Goal: Task Accomplishment & Management: Manage account settings

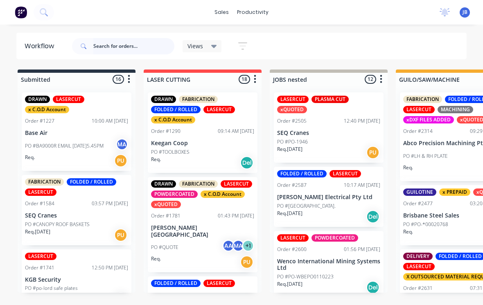
click at [119, 53] on input "text" at bounding box center [133, 46] width 81 height 16
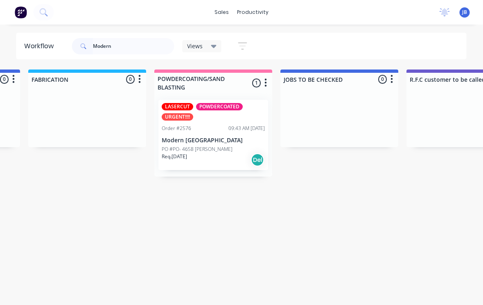
click at [195, 153] on div "Req. [DATE] Del" at bounding box center [213, 160] width 103 height 14
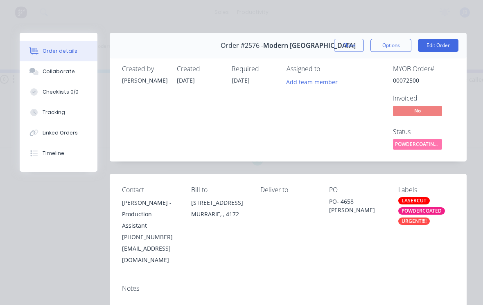
click at [350, 43] on button "Close" at bounding box center [349, 45] width 30 height 13
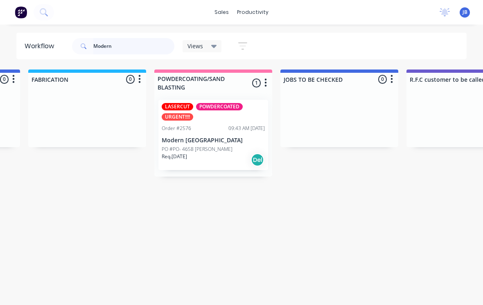
scroll to position [0, 619]
type input "M"
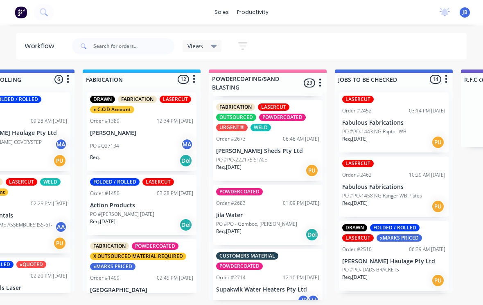
scroll to position [1482, 0]
click at [234, 212] on div "POWDERCOATED Order #2683 01:09 PM [DATE] Jila Water PO #PO - Gomboc, [PERSON_NA…" at bounding box center [268, 214] width 110 height 60
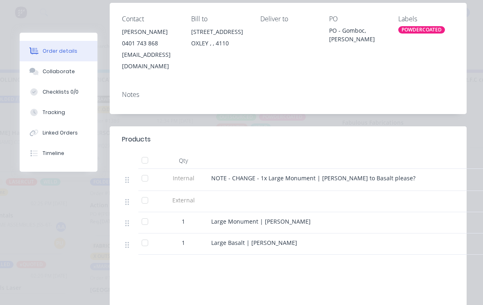
scroll to position [171, 0]
click at [142, 235] on div at bounding box center [145, 242] width 16 height 16
click at [141, 213] on div at bounding box center [145, 221] width 16 height 16
click at [47, 116] on div "Tracking" at bounding box center [54, 112] width 22 height 7
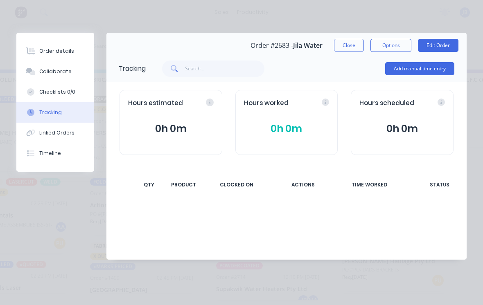
scroll to position [0, 0]
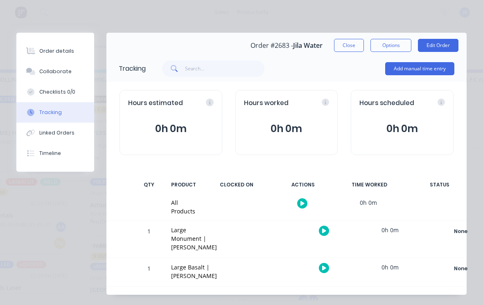
click at [403, 71] on button "Add manual time entry" at bounding box center [419, 68] width 69 height 13
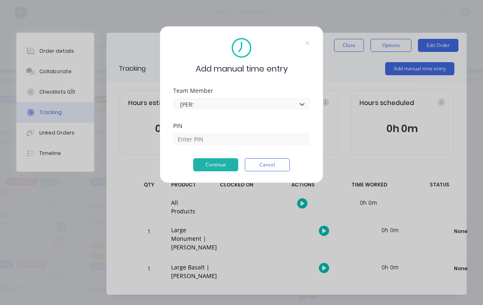
type input "[PERSON_NAME]"
click at [188, 142] on input at bounding box center [241, 139] width 137 height 12
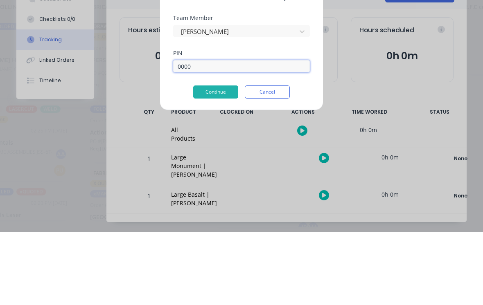
type input "0000"
click at [205, 158] on button "Continue" at bounding box center [215, 164] width 45 height 13
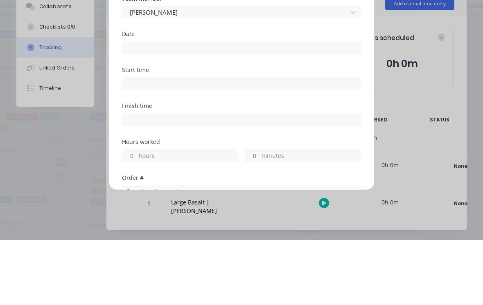
click at [143, 178] on input at bounding box center [241, 184] width 238 height 12
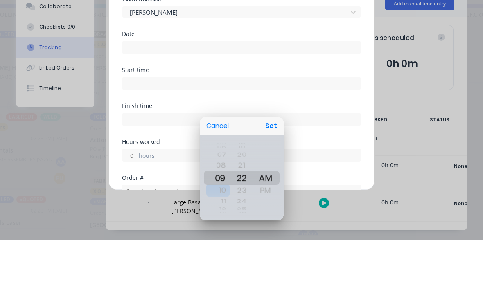
click at [207, 249] on div "10" at bounding box center [218, 255] width 24 height 13
click at [207, 249] on div "11" at bounding box center [218, 255] width 24 height 13
click at [216, 236] on div "11" at bounding box center [218, 243] width 24 height 15
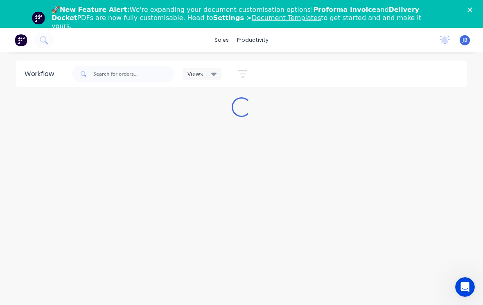
click at [468, 11] on polygon "Close" at bounding box center [469, 9] width 5 height 5
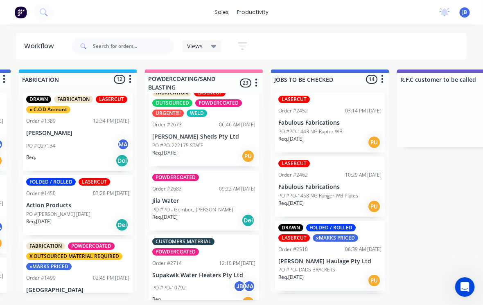
scroll to position [1496, 0]
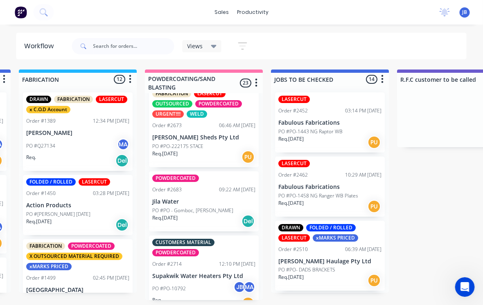
click at [204, 198] on p "Jila Water" at bounding box center [204, 201] width 103 height 7
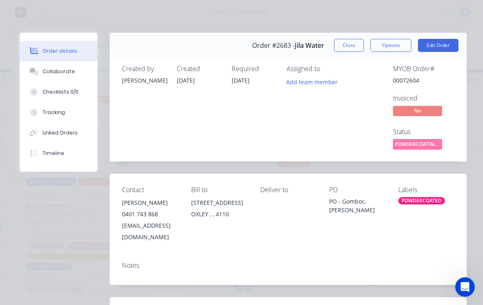
click at [47, 115] on div "Tracking" at bounding box center [54, 112] width 22 height 7
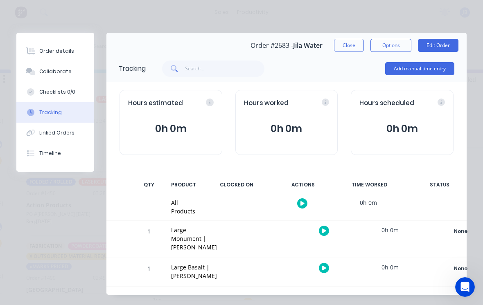
click at [434, 72] on button "Add manual time entry" at bounding box center [419, 68] width 69 height 13
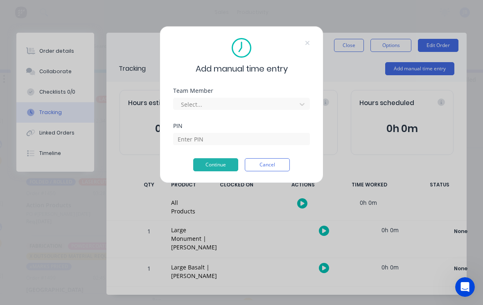
click at [277, 96] on div "Select..." at bounding box center [241, 103] width 137 height 14
type input "[PERSON_NAME]"
click at [184, 143] on input at bounding box center [241, 139] width 137 height 12
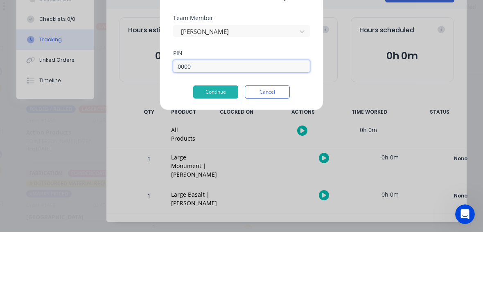
type input "0000"
click at [203, 158] on button "Continue" at bounding box center [215, 164] width 45 height 13
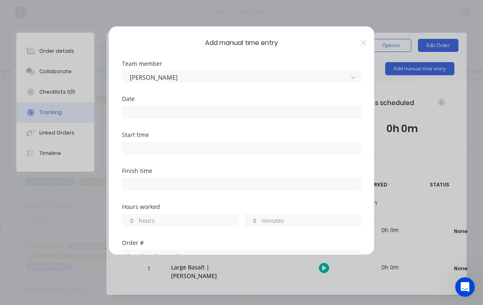
click at [137, 113] on input at bounding box center [241, 112] width 238 height 12
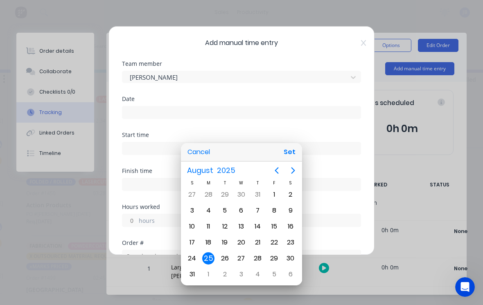
click at [274, 242] on div "22" at bounding box center [274, 242] width 12 height 12
click at [289, 146] on button "Set" at bounding box center [289, 152] width 18 height 15
type input "22/08/2025"
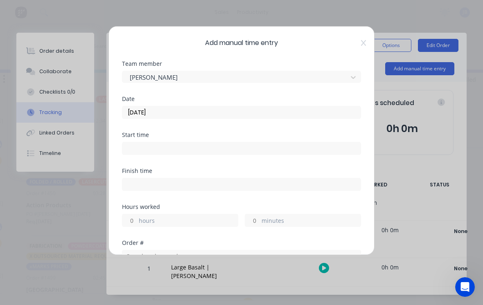
click at [136, 221] on input "hours" at bounding box center [129, 220] width 14 height 12
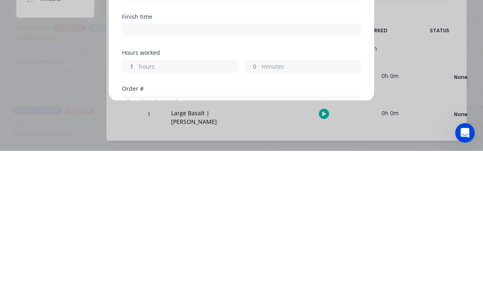
type input "1"
click at [257, 214] on input "minutes" at bounding box center [252, 220] width 14 height 12
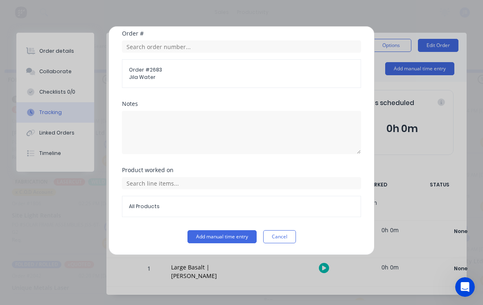
scroll to position [209, 0]
click at [202, 240] on button "Add manual time entry" at bounding box center [221, 236] width 69 height 13
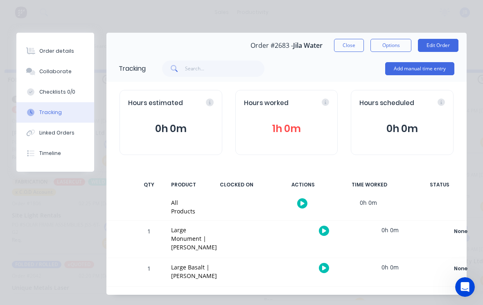
click at [339, 51] on button "Close" at bounding box center [349, 45] width 30 height 13
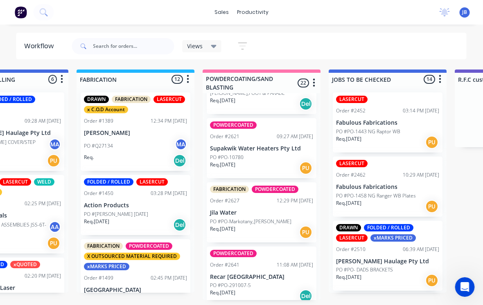
scroll to position [1093, 0]
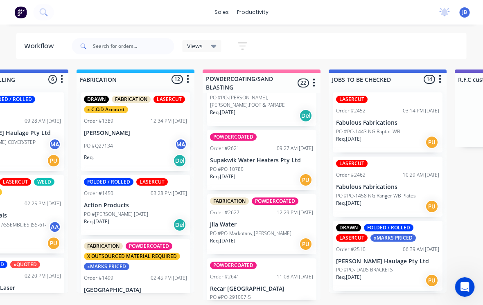
click at [275, 237] on div "Req. 14/08/25 PU" at bounding box center [261, 244] width 103 height 14
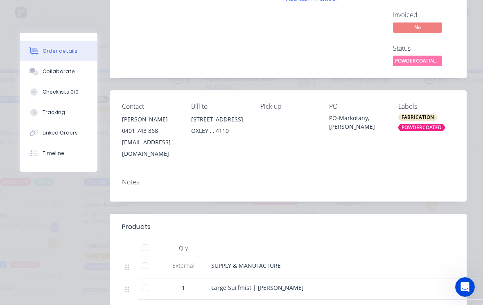
scroll to position [179, 0]
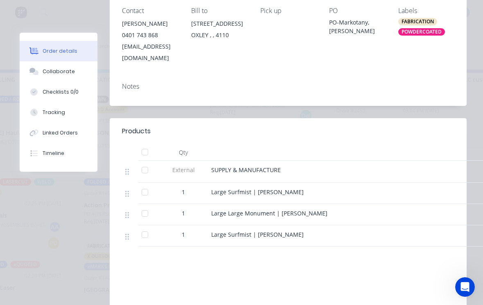
click at [151, 231] on div at bounding box center [145, 235] width 16 height 16
click at [41, 110] on button "Tracking" at bounding box center [59, 112] width 78 height 20
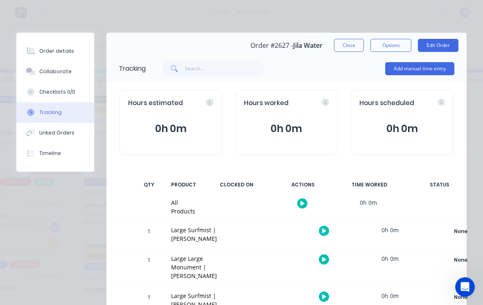
click at [399, 74] on button "Add manual time entry" at bounding box center [419, 68] width 69 height 13
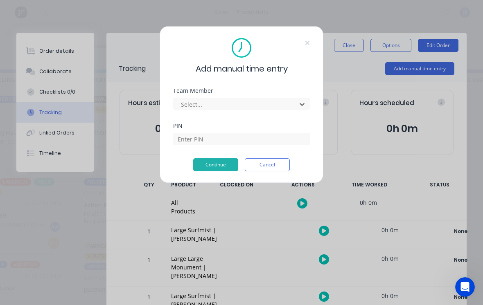
scroll to position [8, 571]
type input "[PERSON_NAME]"
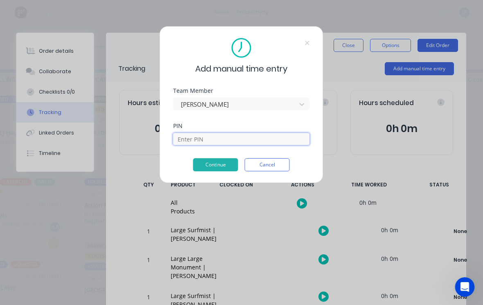
click at [184, 139] on input at bounding box center [241, 139] width 137 height 12
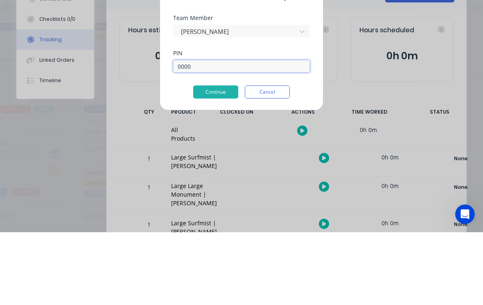
type input "0000"
click at [213, 158] on button "Continue" at bounding box center [215, 164] width 45 height 13
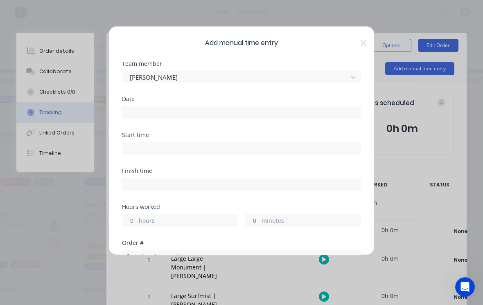
click at [135, 115] on input at bounding box center [241, 112] width 238 height 12
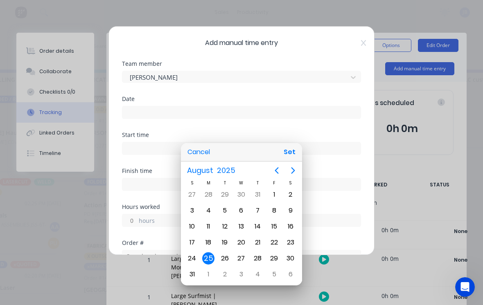
click at [269, 244] on div "22" at bounding box center [274, 242] width 12 height 12
click at [291, 151] on button "Set" at bounding box center [289, 152] width 18 height 15
type input "22/08/2025"
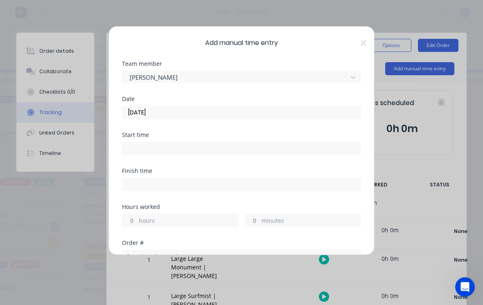
click at [132, 222] on input "hours" at bounding box center [129, 220] width 14 height 12
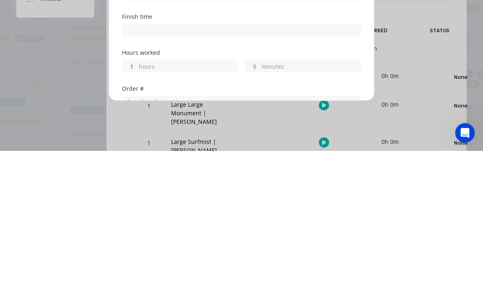
type input "1"
click at [262, 216] on label "minutes" at bounding box center [310, 221] width 99 height 10
click at [259, 214] on input "minutes" at bounding box center [252, 220] width 14 height 12
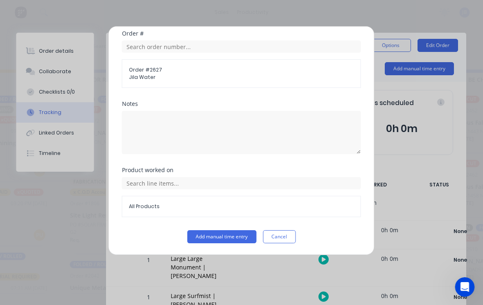
scroll to position [209, 0]
type input "45"
click at [202, 239] on button "Add manual time entry" at bounding box center [221, 236] width 69 height 13
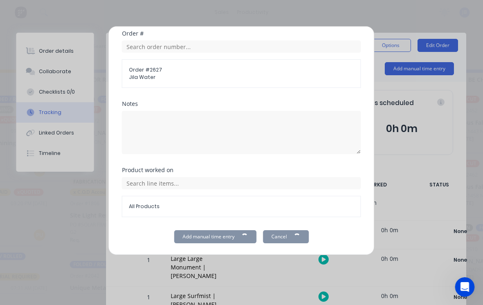
scroll to position [8, 459]
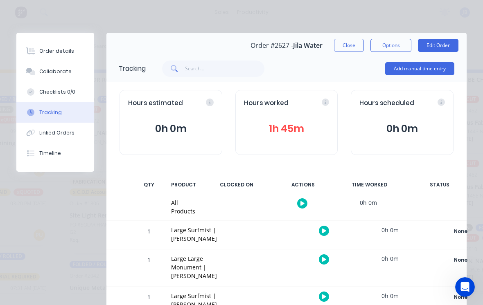
click at [342, 36] on div "Order #2627 - Jila Water Close Options Edit Order" at bounding box center [286, 46] width 360 height 26
click at [349, 40] on button "Close" at bounding box center [349, 45] width 30 height 13
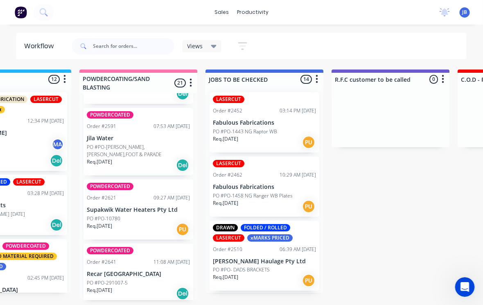
scroll to position [1001, 0]
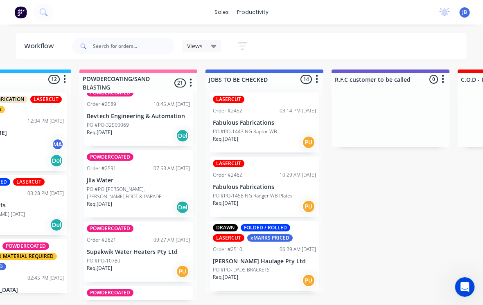
click at [162, 180] on div "POWDERCOATED Order #2591 07:53 AM 19/08/25 Jila Water PO #PO-JAMES,McGLONE,FOOT…" at bounding box center [139, 183] width 110 height 67
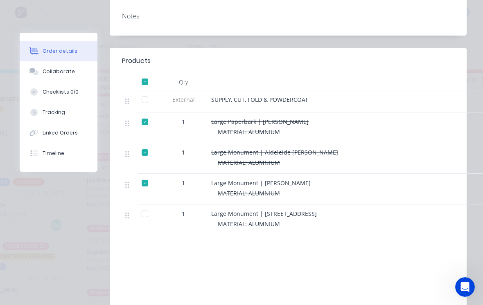
scroll to position [250, 0]
click at [144, 205] on div at bounding box center [145, 213] width 16 height 16
click at [76, 114] on button "Tracking" at bounding box center [59, 112] width 78 height 20
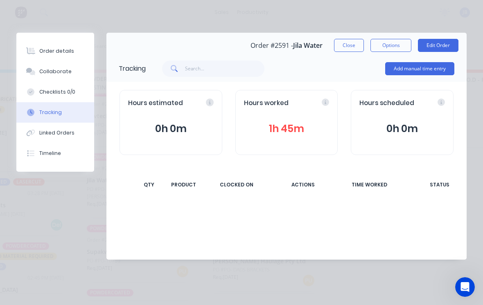
scroll to position [0, 0]
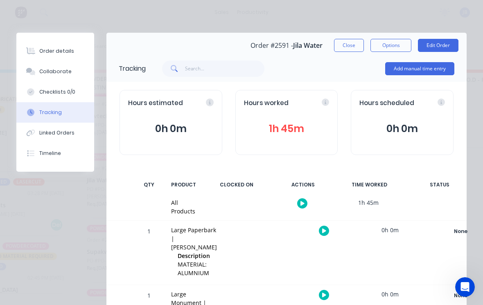
click at [421, 72] on button "Add manual time entry" at bounding box center [419, 68] width 69 height 13
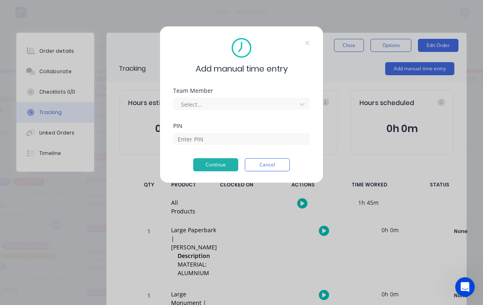
click at [266, 112] on div "Team Member Select..." at bounding box center [241, 105] width 137 height 35
type input "[PERSON_NAME]"
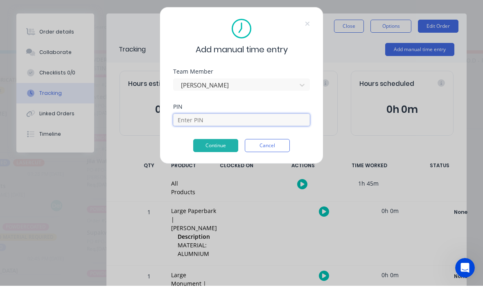
click at [182, 134] on input at bounding box center [241, 139] width 137 height 12
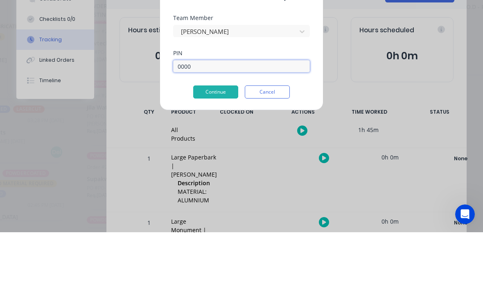
type input "0000"
click at [211, 158] on button "Continue" at bounding box center [215, 164] width 45 height 13
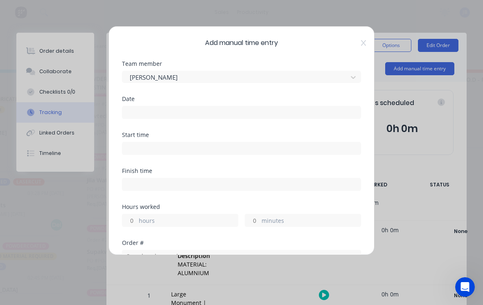
click at [135, 113] on input at bounding box center [241, 112] width 238 height 12
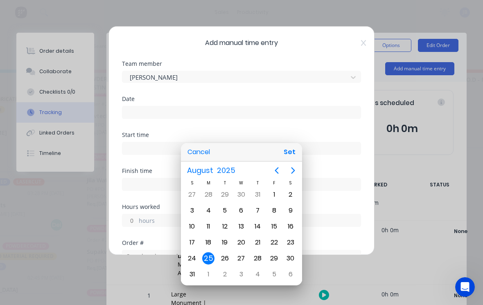
click at [276, 244] on div "22" at bounding box center [274, 242] width 12 height 12
click at [291, 153] on button "Set" at bounding box center [289, 152] width 18 height 15
type input "22/08/2025"
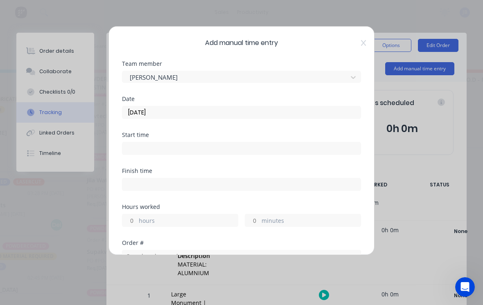
click at [130, 220] on input "hours" at bounding box center [129, 220] width 14 height 12
type input "45"
click at [131, 212] on div "45 hours minutes" at bounding box center [241, 219] width 239 height 15
click at [133, 215] on input "45" at bounding box center [129, 220] width 14 height 12
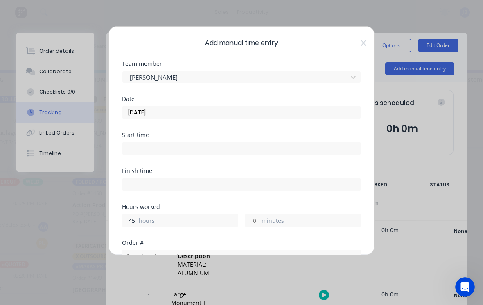
scroll to position [8, 470]
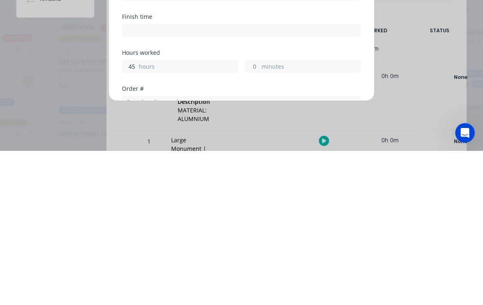
click at [136, 214] on input "45" at bounding box center [129, 220] width 14 height 12
click at [254, 214] on input "minutes" at bounding box center [252, 220] width 14 height 12
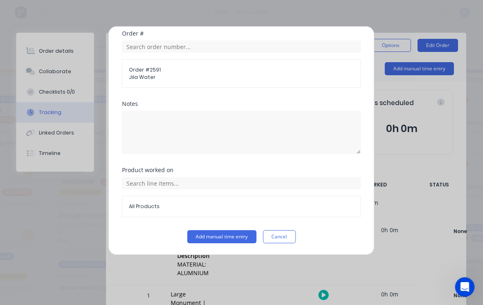
scroll to position [209, 0]
type input "45"
click at [203, 236] on button "Add manual time entry" at bounding box center [221, 236] width 69 height 13
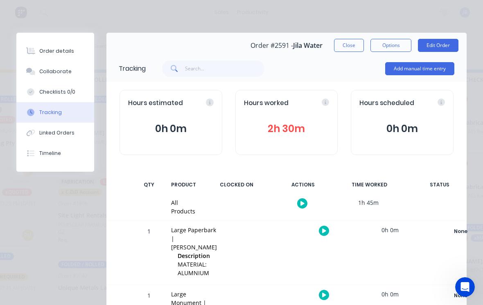
scroll to position [1, 0]
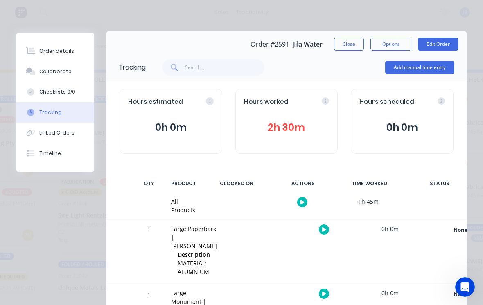
click at [351, 43] on button "Close" at bounding box center [349, 44] width 30 height 13
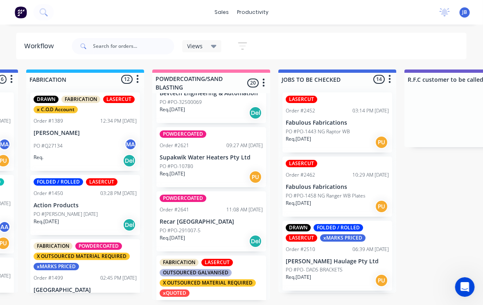
scroll to position [1025, 0]
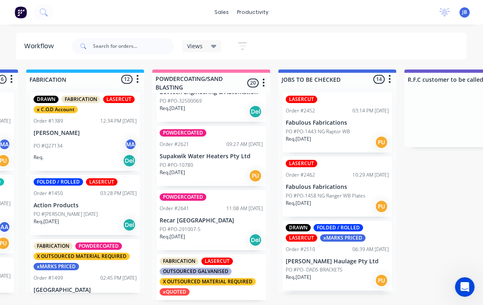
click at [179, 218] on p "Recar [GEOGRAPHIC_DATA]" at bounding box center [211, 220] width 103 height 7
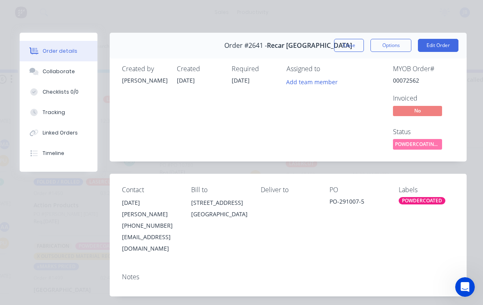
scroll to position [0, 0]
click at [353, 41] on button "Close" at bounding box center [349, 45] width 30 height 13
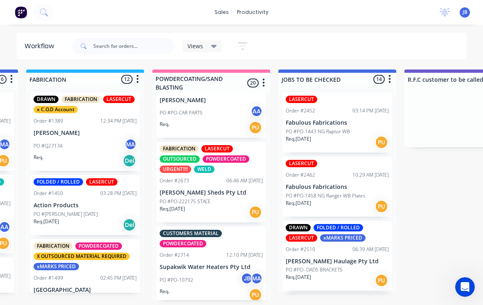
scroll to position [1304, 0]
click at [171, 264] on p "Supakwik Water Heaters Pty Ltd" at bounding box center [211, 267] width 103 height 7
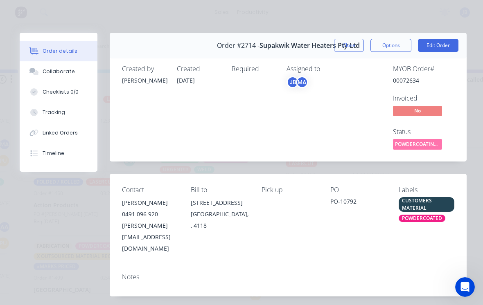
scroll to position [0, 0]
click at [349, 45] on button "Close" at bounding box center [349, 45] width 30 height 13
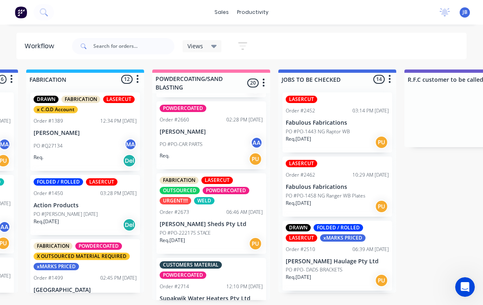
scroll to position [1271, 0]
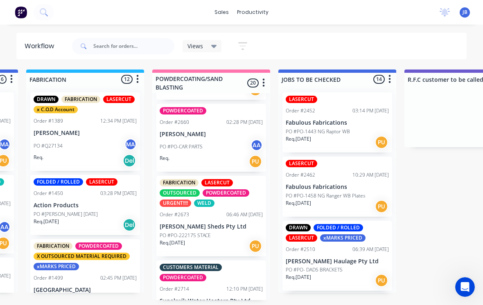
click at [174, 232] on p "PO #PO-222175 STACE" at bounding box center [185, 235] width 51 height 7
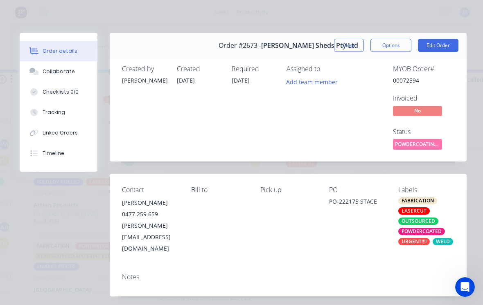
scroll to position [0, 0]
click at [349, 45] on button "Close" at bounding box center [349, 45] width 30 height 13
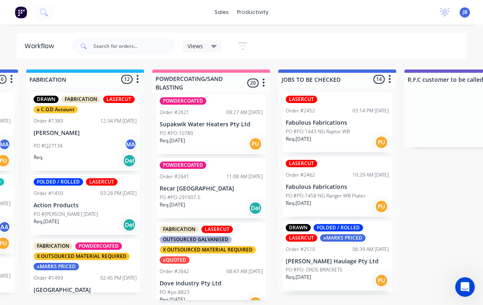
click at [173, 246] on div "X OUTSOURCED MATERIAL REQUIRED" at bounding box center [208, 249] width 96 height 7
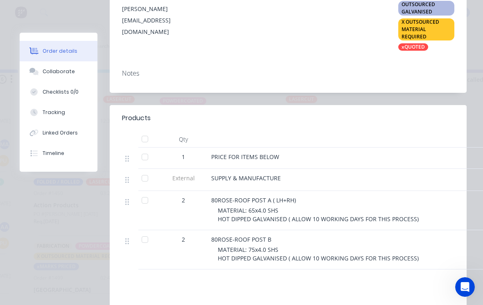
scroll to position [216, 0]
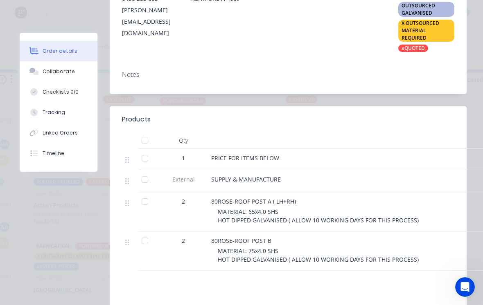
click at [62, 81] on button "Collaborate" at bounding box center [59, 71] width 78 height 20
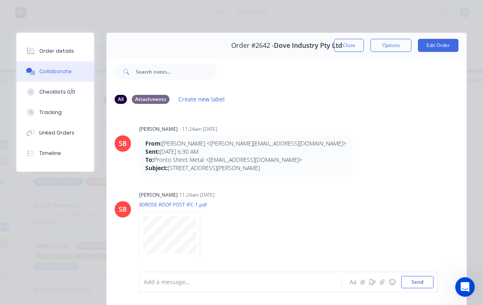
scroll to position [0, 0]
click at [344, 47] on button "Close" at bounding box center [349, 45] width 30 height 13
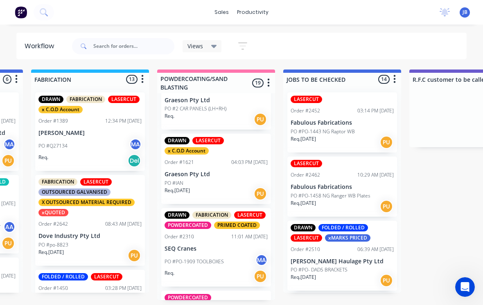
scroll to position [187, 0]
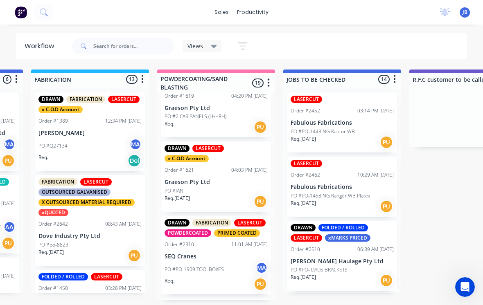
click at [182, 253] on p "SEQ Cranes" at bounding box center [215, 256] width 103 height 7
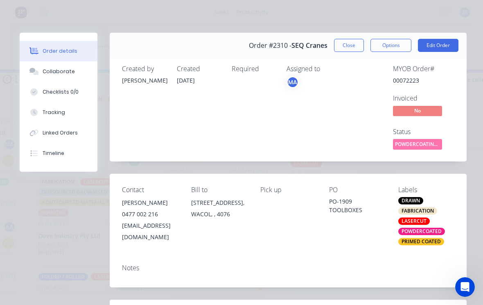
click at [36, 112] on icon at bounding box center [33, 112] width 7 height 7
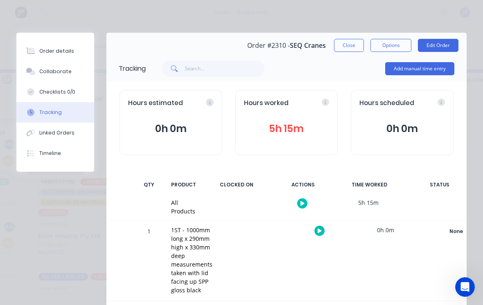
click at [309, 119] on div "Hours worked 5h 15m" at bounding box center [286, 122] width 103 height 65
click at [325, 97] on div "Hours worked 5h 15m" at bounding box center [286, 122] width 103 height 65
click at [323, 98] on div "Hours worked 5h 15m" at bounding box center [286, 122] width 103 height 65
click at [323, 99] on icon at bounding box center [325, 102] width 7 height 7
click at [322, 101] on div "Hours worked" at bounding box center [286, 103] width 85 height 9
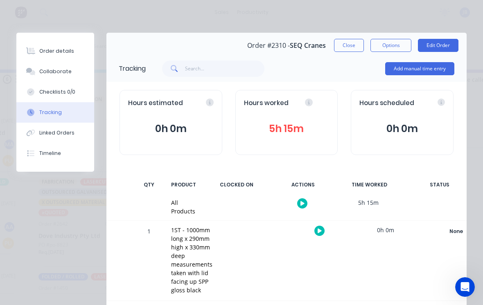
click at [303, 127] on button "5h 15m" at bounding box center [286, 129] width 85 height 16
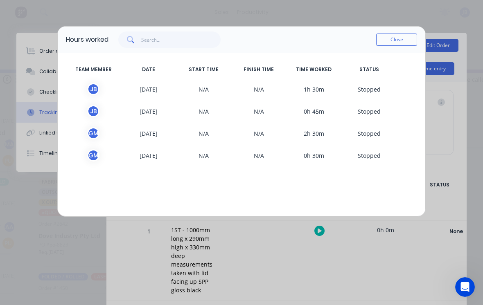
click at [398, 45] on button "Close" at bounding box center [396, 40] width 41 height 12
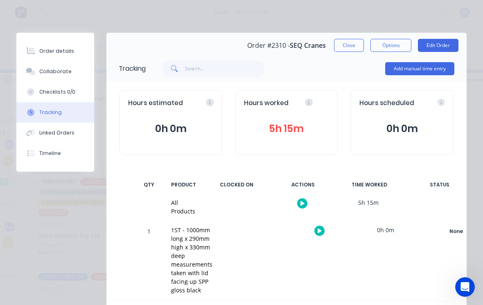
click at [344, 45] on button "Close" at bounding box center [349, 45] width 30 height 13
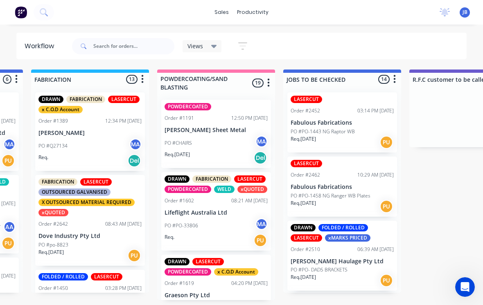
scroll to position [0, 0]
click at [176, 209] on div "DRAWN FABRICATION LASERCUT POWDERCOATED WELD xQUOTED Order #1602 08:21 AM 30/07…" at bounding box center [216, 211] width 110 height 79
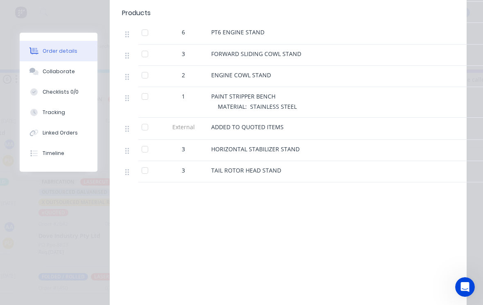
scroll to position [537, 0]
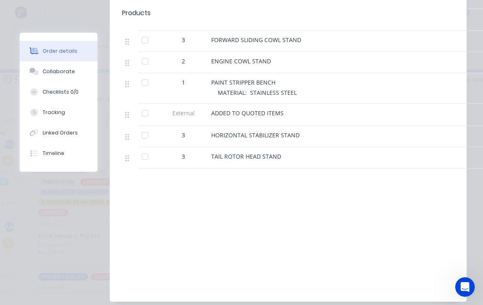
click at [47, 72] on div "Collaborate" at bounding box center [59, 71] width 32 height 7
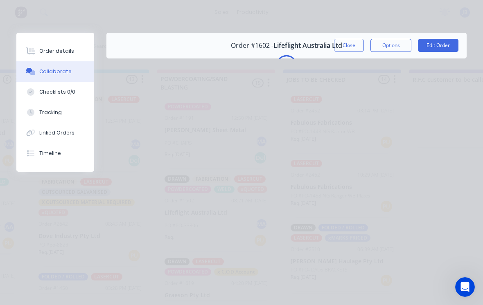
scroll to position [0, 0]
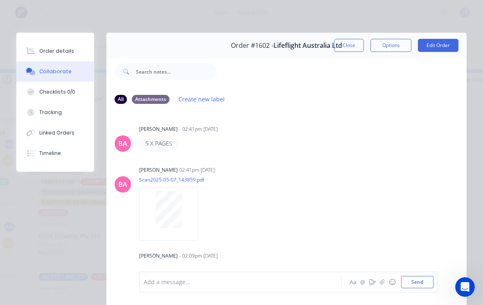
click at [145, 213] on div at bounding box center [169, 209] width 52 height 37
